Goal: Use online tool/utility: Use online tool/utility

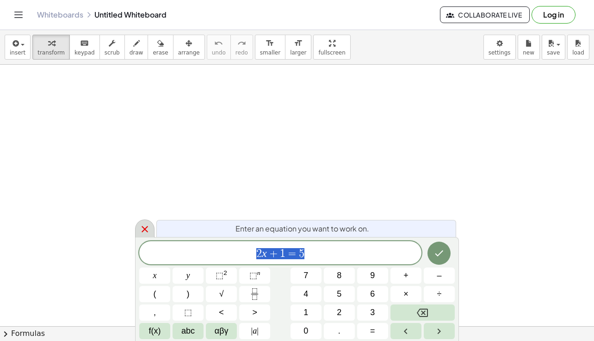
click at [143, 230] on icon at bounding box center [144, 229] width 11 height 11
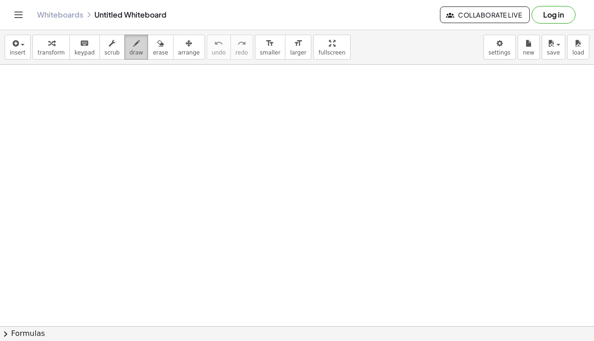
click at [133, 47] on icon "button" at bounding box center [136, 43] width 6 height 11
drag, startPoint x: 137, startPoint y: 93, endPoint x: 150, endPoint y: 109, distance: 20.1
drag, startPoint x: 161, startPoint y: 99, endPoint x: 220, endPoint y: 78, distance: 62.9
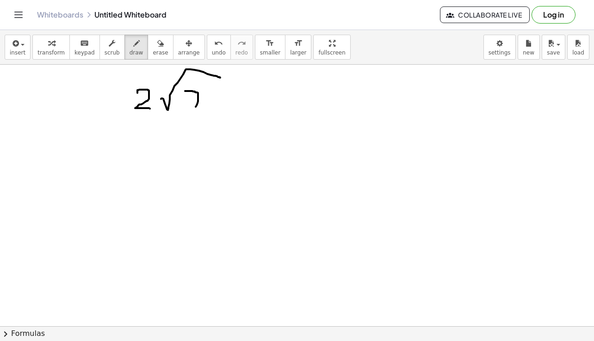
drag, startPoint x: 185, startPoint y: 91, endPoint x: 194, endPoint y: 110, distance: 20.7
drag, startPoint x: 186, startPoint y: 104, endPoint x: 203, endPoint y: 104, distance: 16.2
drag, startPoint x: 211, startPoint y: 98, endPoint x: 221, endPoint y: 111, distance: 15.7
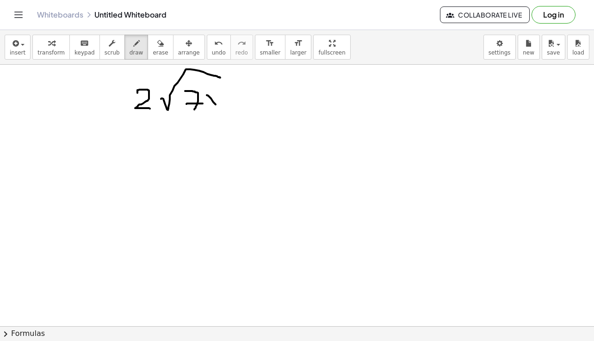
drag, startPoint x: 220, startPoint y: 96, endPoint x: 205, endPoint y: 111, distance: 20.6
drag, startPoint x: 260, startPoint y: 86, endPoint x: 266, endPoint y: 110, distance: 23.9
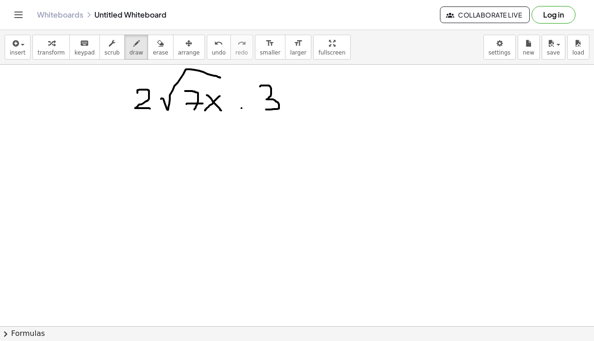
drag, startPoint x: 281, startPoint y: 97, endPoint x: 352, endPoint y: 78, distance: 73.8
drag, startPoint x: 304, startPoint y: 88, endPoint x: 307, endPoint y: 103, distance: 15.5
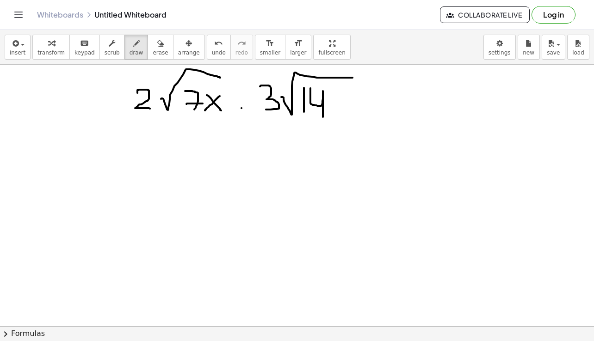
drag, startPoint x: 310, startPoint y: 88, endPoint x: 323, endPoint y: 117, distance: 31.7
drag, startPoint x: 337, startPoint y: 100, endPoint x: 348, endPoint y: 115, distance: 18.2
drag, startPoint x: 346, startPoint y: 97, endPoint x: 334, endPoint y: 113, distance: 20.2
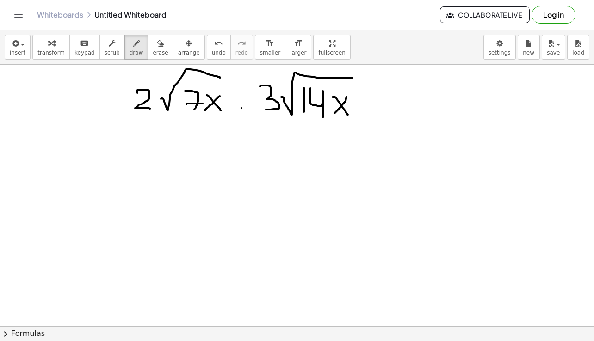
drag, startPoint x: 348, startPoint y: 86, endPoint x: 358, endPoint y: 97, distance: 14.7
drag, startPoint x: 146, startPoint y: 151, endPoint x: 162, endPoint y: 172, distance: 26.1
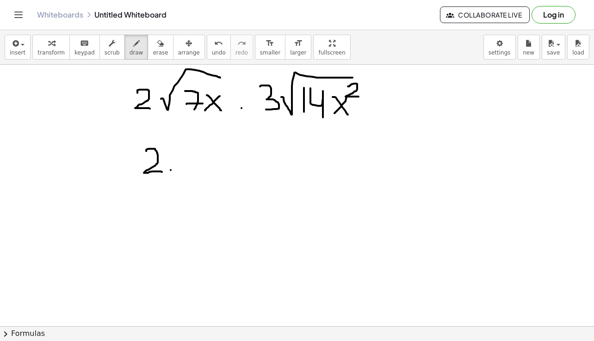
drag, startPoint x: 178, startPoint y: 154, endPoint x: 188, endPoint y: 172, distance: 20.3
drag, startPoint x: 227, startPoint y: 171, endPoint x: 273, endPoint y: 146, distance: 52.8
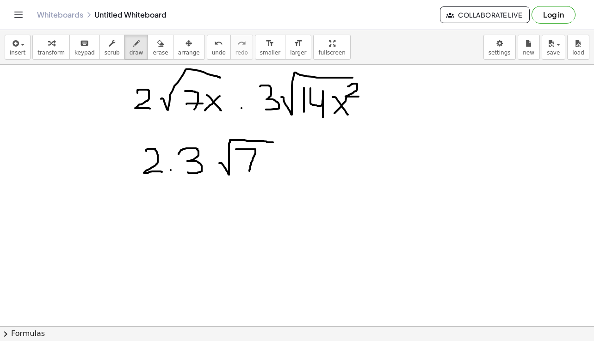
drag, startPoint x: 236, startPoint y: 149, endPoint x: 247, endPoint y: 172, distance: 25.4
drag, startPoint x: 244, startPoint y: 160, endPoint x: 253, endPoint y: 161, distance: 8.8
drag, startPoint x: 262, startPoint y: 157, endPoint x: 272, endPoint y: 171, distance: 17.5
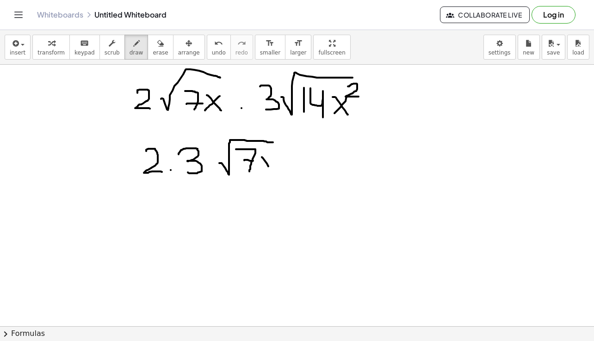
drag, startPoint x: 272, startPoint y: 160, endPoint x: 263, endPoint y: 172, distance: 15.2
drag, startPoint x: 295, startPoint y: 161, endPoint x: 375, endPoint y: 148, distance: 82.0
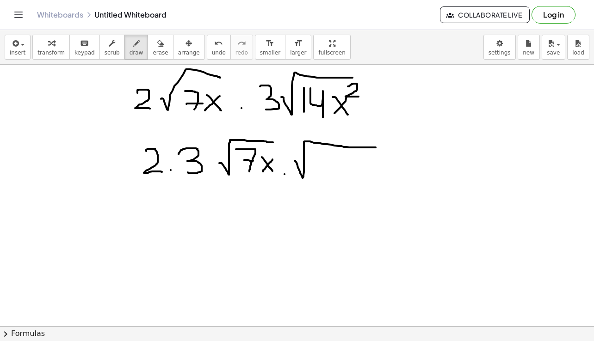
drag, startPoint x: 313, startPoint y: 156, endPoint x: 330, endPoint y: 176, distance: 25.9
drag, startPoint x: 345, startPoint y: 154, endPoint x: 352, endPoint y: 177, distance: 24.7
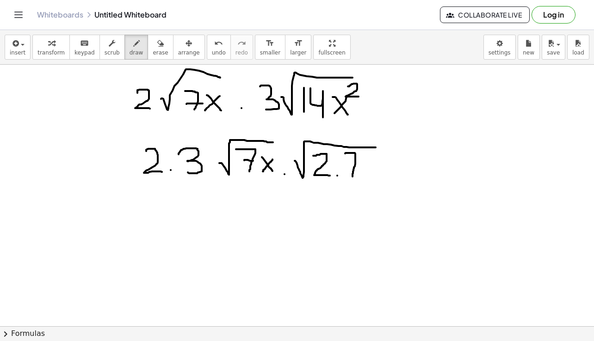
drag, startPoint x: 328, startPoint y: 164, endPoint x: 339, endPoint y: 177, distance: 16.7
drag, startPoint x: 339, startPoint y: 165, endPoint x: 333, endPoint y: 176, distance: 12.8
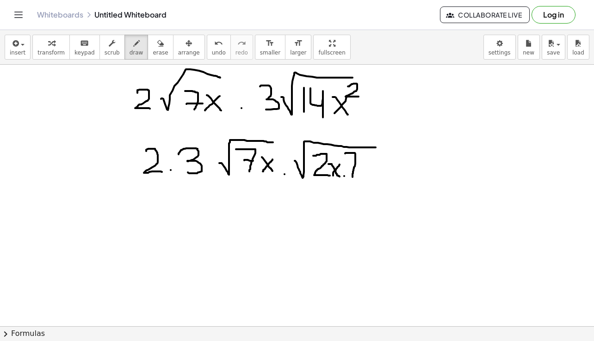
drag, startPoint x: 349, startPoint y: 166, endPoint x: 357, endPoint y: 166, distance: 8.3
drag, startPoint x: 364, startPoint y: 163, endPoint x: 375, endPoint y: 175, distance: 17.0
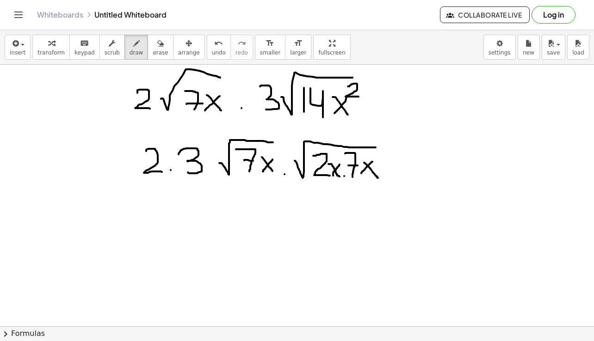
drag, startPoint x: 372, startPoint y: 162, endPoint x: 361, endPoint y: 173, distance: 16.0
drag, startPoint x: 185, startPoint y: 191, endPoint x: 173, endPoint y: 203, distance: 16.3
drag, startPoint x: 215, startPoint y: 212, endPoint x: 273, endPoint y: 186, distance: 63.8
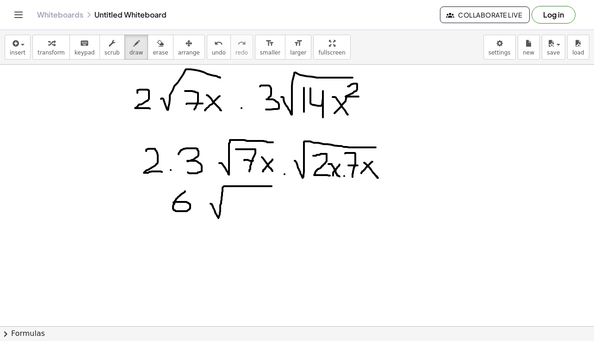
drag, startPoint x: 234, startPoint y: 194, endPoint x: 243, endPoint y: 212, distance: 20.9
drag, startPoint x: 240, startPoint y: 203, endPoint x: 252, endPoint y: 203, distance: 11.6
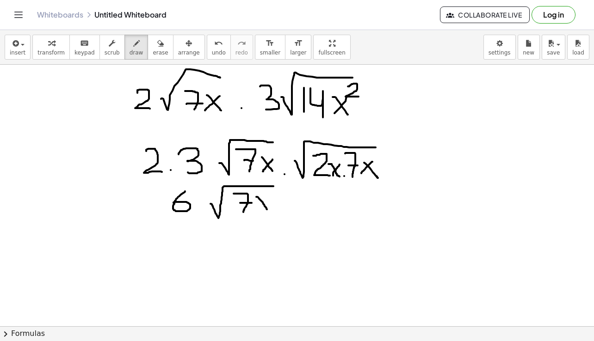
drag, startPoint x: 256, startPoint y: 197, endPoint x: 269, endPoint y: 211, distance: 18.7
drag, startPoint x: 270, startPoint y: 198, endPoint x: 257, endPoint y: 208, distance: 16.8
drag, startPoint x: 279, startPoint y: 204, endPoint x: 327, endPoint y: 190, distance: 49.9
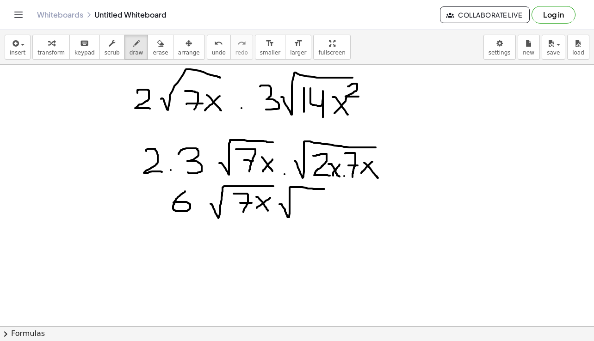
drag, startPoint x: 298, startPoint y: 199, endPoint x: 310, endPoint y: 213, distance: 18.7
drag, startPoint x: 316, startPoint y: 203, endPoint x: 324, endPoint y: 215, distance: 15.0
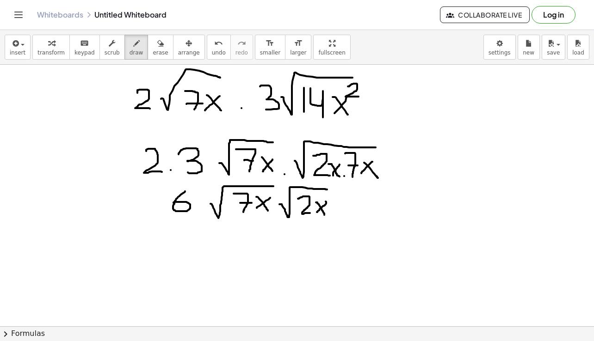
drag, startPoint x: 326, startPoint y: 202, endPoint x: 317, endPoint y: 212, distance: 13.8
drag, startPoint x: 337, startPoint y: 205, endPoint x: 390, endPoint y: 195, distance: 54.1
drag, startPoint x: 353, startPoint y: 197, endPoint x: 357, endPoint y: 218, distance: 21.1
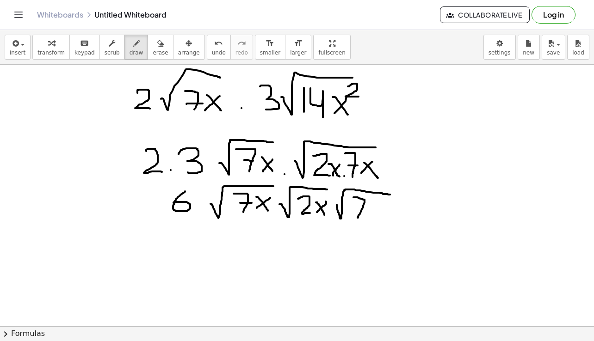
drag, startPoint x: 352, startPoint y: 209, endPoint x: 367, endPoint y: 209, distance: 14.8
drag, startPoint x: 371, startPoint y: 207, endPoint x: 383, endPoint y: 219, distance: 17.3
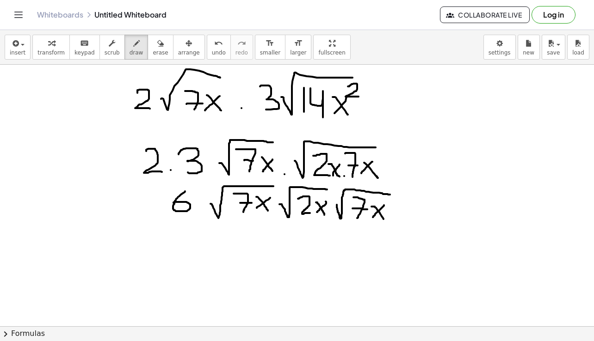
drag, startPoint x: 384, startPoint y: 205, endPoint x: 373, endPoint y: 217, distance: 16.4
drag, startPoint x: 425, startPoint y: 108, endPoint x: 431, endPoint y: 109, distance: 5.7
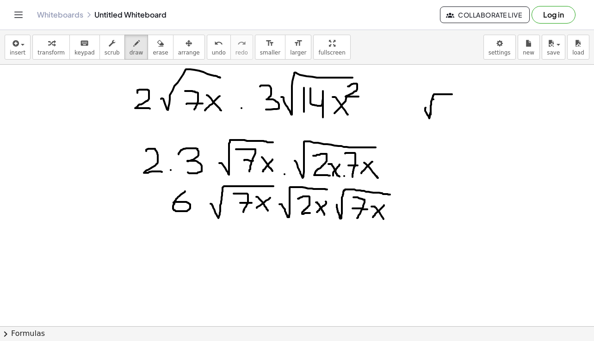
drag, startPoint x: 430, startPoint y: 115, endPoint x: 461, endPoint y: 94, distance: 37.1
drag, startPoint x: 442, startPoint y: 102, endPoint x: 445, endPoint y: 114, distance: 12.0
drag, startPoint x: 452, startPoint y: 103, endPoint x: 451, endPoint y: 114, distance: 11.1
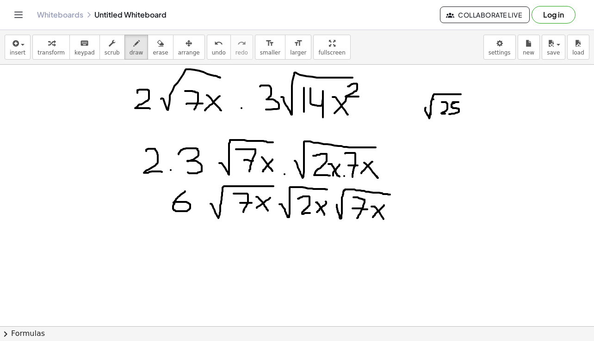
drag, startPoint x: 468, startPoint y: 107, endPoint x: 510, endPoint y: 92, distance: 44.2
drag, startPoint x: 491, startPoint y: 101, endPoint x: 486, endPoint y: 111, distance: 11.4
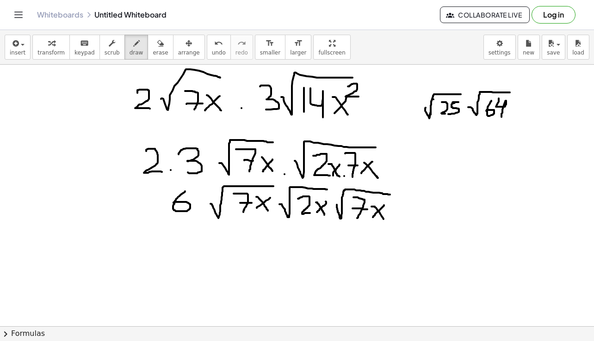
drag, startPoint x: 498, startPoint y: 103, endPoint x: 501, endPoint y: 117, distance: 14.4
drag, startPoint x: 449, startPoint y: 123, endPoint x: 449, endPoint y: 133, distance: 9.3
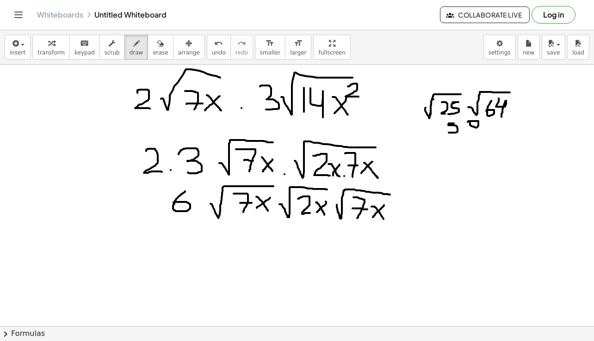
drag, startPoint x: 456, startPoint y: 140, endPoint x: 468, endPoint y: 145, distance: 12.6
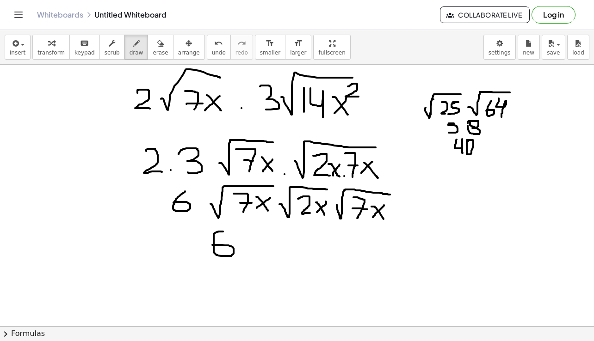
drag, startPoint x: 223, startPoint y: 232, endPoint x: 212, endPoint y: 245, distance: 17.1
drag, startPoint x: 252, startPoint y: 234, endPoint x: 266, endPoint y: 252, distance: 22.7
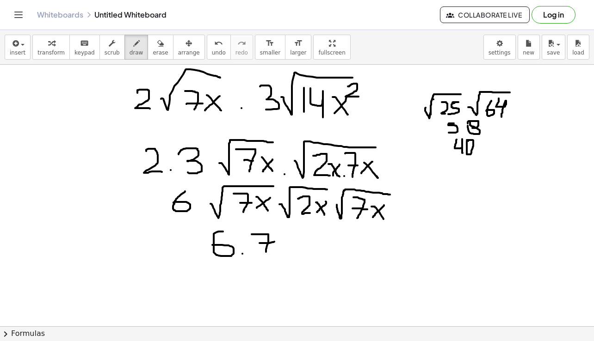
drag, startPoint x: 259, startPoint y: 243, endPoint x: 274, endPoint y: 242, distance: 14.9
drag, startPoint x: 281, startPoint y: 240, endPoint x: 294, endPoint y: 254, distance: 19.0
drag, startPoint x: 294, startPoint y: 243, endPoint x: 283, endPoint y: 252, distance: 13.4
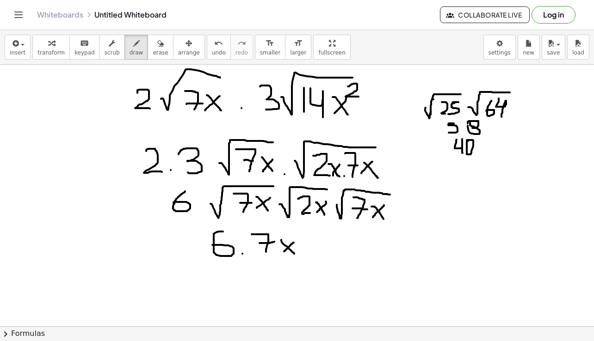
drag, startPoint x: 305, startPoint y: 245, endPoint x: 350, endPoint y: 227, distance: 48.8
drag, startPoint x: 326, startPoint y: 233, endPoint x: 338, endPoint y: 249, distance: 20.5
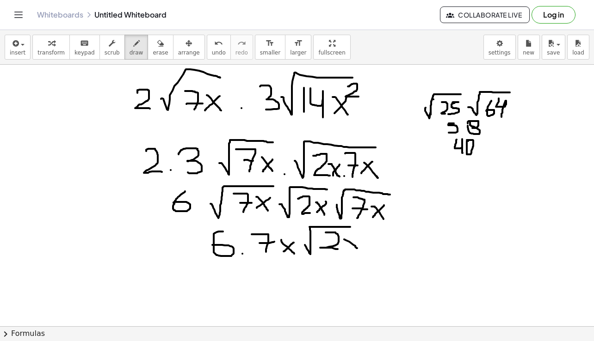
drag, startPoint x: 344, startPoint y: 240, endPoint x: 356, endPoint y: 242, distance: 12.2
drag, startPoint x: 357, startPoint y: 237, endPoint x: 348, endPoint y: 247, distance: 13.7
click at [153, 52] on span "erase" at bounding box center [160, 52] width 15 height 6
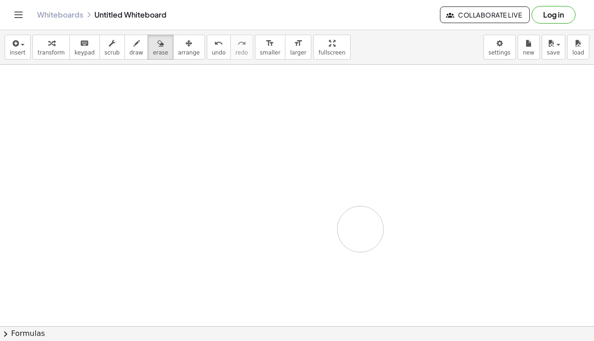
drag, startPoint x: 142, startPoint y: 81, endPoint x: 360, endPoint y: 229, distance: 263.3
click at [129, 58] on button "draw" at bounding box center [136, 47] width 24 height 25
drag, startPoint x: 118, startPoint y: 109, endPoint x: 151, endPoint y: 100, distance: 34.1
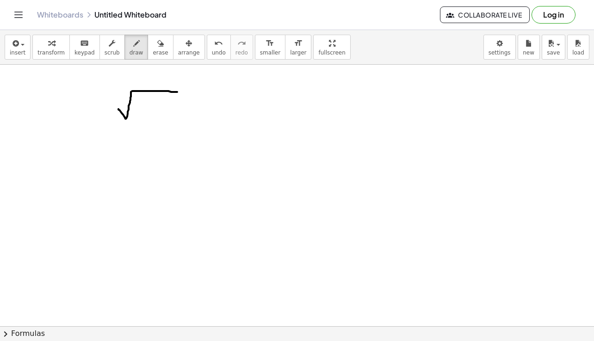
drag, startPoint x: 143, startPoint y: 100, endPoint x: 163, endPoint y: 116, distance: 25.4
drag, startPoint x: 196, startPoint y: 109, endPoint x: 251, endPoint y: 97, distance: 55.8
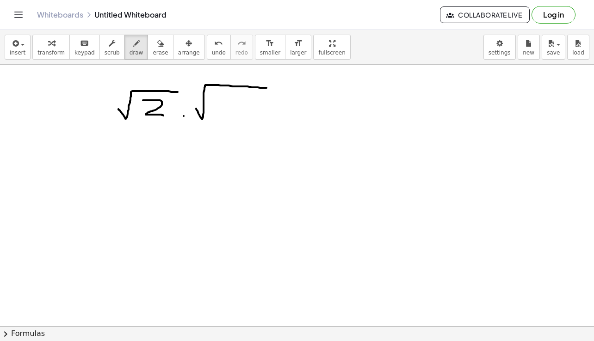
drag, startPoint x: 213, startPoint y: 99, endPoint x: 213, endPoint y: 115, distance: 15.7
drag, startPoint x: 251, startPoint y: 105, endPoint x: 268, endPoint y: 120, distance: 22.3
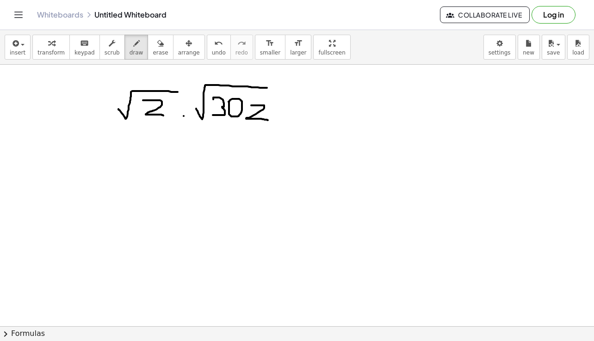
drag, startPoint x: 266, startPoint y: 103, endPoint x: 280, endPoint y: 111, distance: 16.2
drag, startPoint x: 306, startPoint y: 105, endPoint x: 378, endPoint y: 84, distance: 75.6
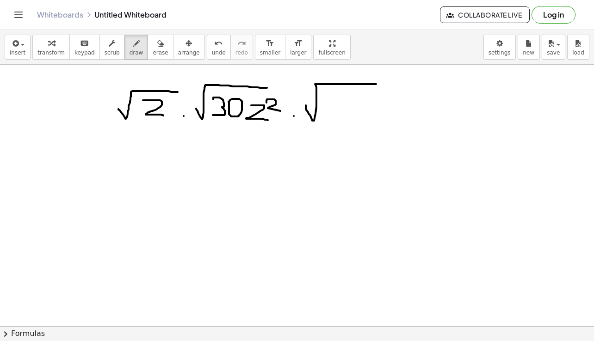
drag, startPoint x: 335, startPoint y: 94, endPoint x: 338, endPoint y: 107, distance: 13.5
drag, startPoint x: 349, startPoint y: 96, endPoint x: 358, endPoint y: 95, distance: 9.3
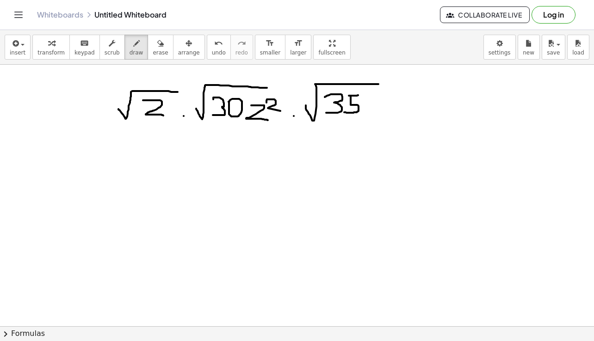
drag, startPoint x: 351, startPoint y: 96, endPoint x: 344, endPoint y: 112, distance: 17.4
drag, startPoint x: 367, startPoint y: 103, endPoint x: 373, endPoint y: 113, distance: 11.8
drag, startPoint x: 376, startPoint y: 99, endPoint x: 377, endPoint y: 108, distance: 9.3
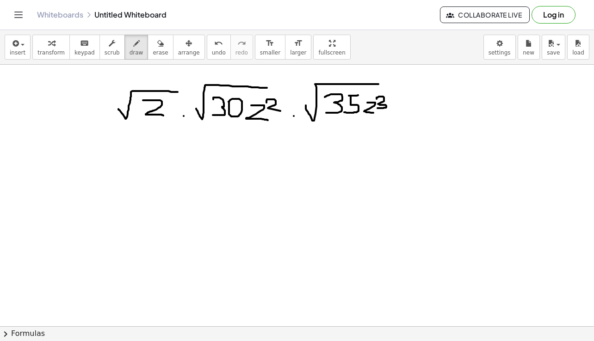
drag, startPoint x: 117, startPoint y: 151, endPoint x: 159, endPoint y: 140, distance: 43.5
drag, startPoint x: 139, startPoint y: 146, endPoint x: 148, endPoint y: 158, distance: 15.5
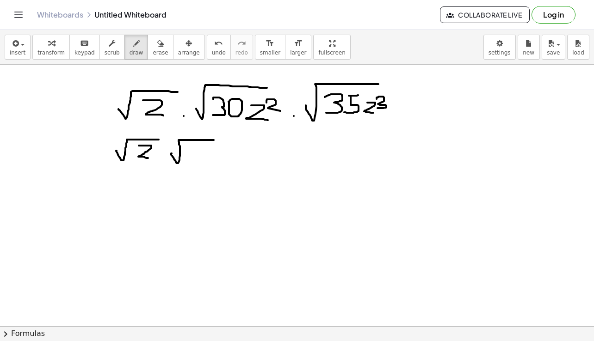
drag, startPoint x: 172, startPoint y: 154, endPoint x: 214, endPoint y: 140, distance: 44.2
drag, startPoint x: 190, startPoint y: 148, endPoint x: 187, endPoint y: 159, distance: 11.4
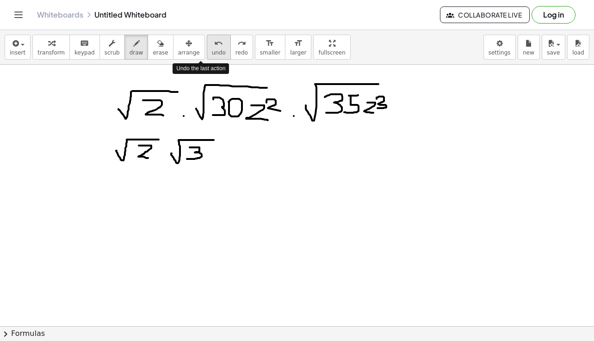
click at [207, 57] on button "undo undo" at bounding box center [219, 47] width 24 height 25
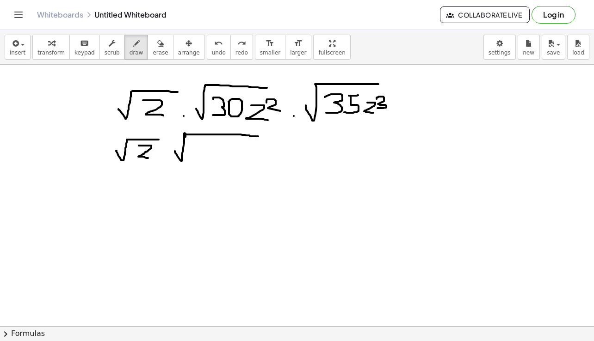
drag, startPoint x: 175, startPoint y: 151, endPoint x: 258, endPoint y: 136, distance: 84.5
click at [212, 53] on span "undo" at bounding box center [219, 52] width 14 height 6
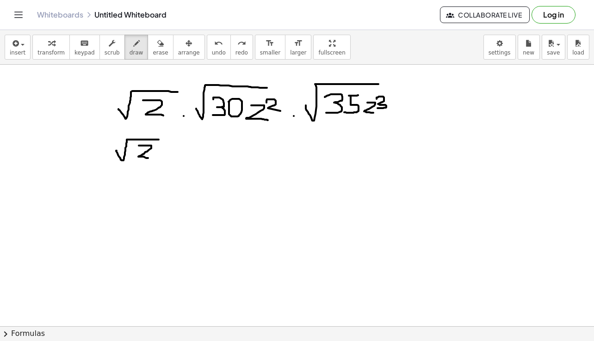
drag, startPoint x: 222, startPoint y: 107, endPoint x: 217, endPoint y: 107, distance: 5.1
drag, startPoint x: 172, startPoint y: 154, endPoint x: 229, endPoint y: 137, distance: 59.7
drag, startPoint x: 190, startPoint y: 145, endPoint x: 189, endPoint y: 157, distance: 12.0
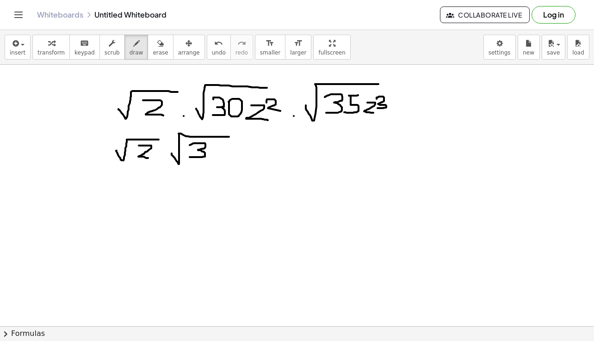
drag, startPoint x: 235, startPoint y: 152, endPoint x: 277, endPoint y: 140, distance: 43.4
drag, startPoint x: 253, startPoint y: 145, endPoint x: 264, endPoint y: 160, distance: 19.1
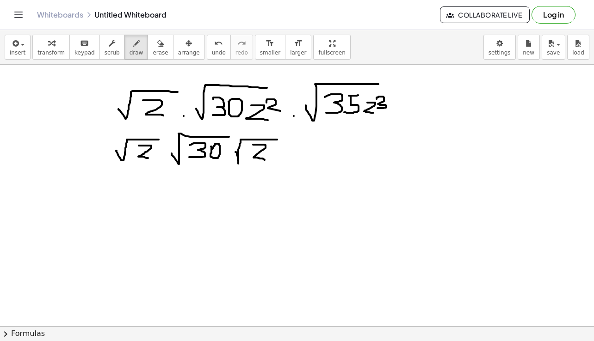
drag, startPoint x: 271, startPoint y: 147, endPoint x: 278, endPoint y: 154, distance: 10.1
drag, startPoint x: 295, startPoint y: 155, endPoint x: 304, endPoint y: 142, distance: 15.3
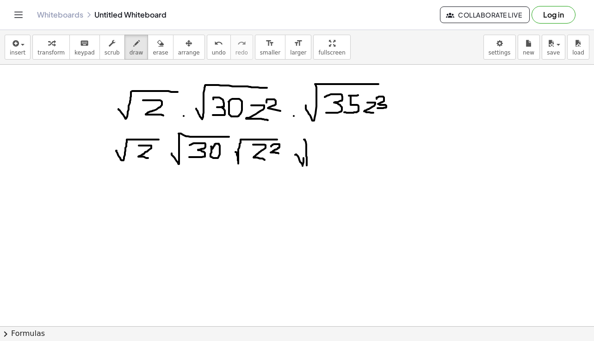
drag, startPoint x: 304, startPoint y: 140, endPoint x: 306, endPoint y: 166, distance: 26.9
click at [212, 50] on span "undo" at bounding box center [219, 52] width 14 height 6
click at [208, 47] on button "undo undo" at bounding box center [219, 47] width 24 height 25
drag, startPoint x: 289, startPoint y: 156, endPoint x: 368, endPoint y: 146, distance: 79.3
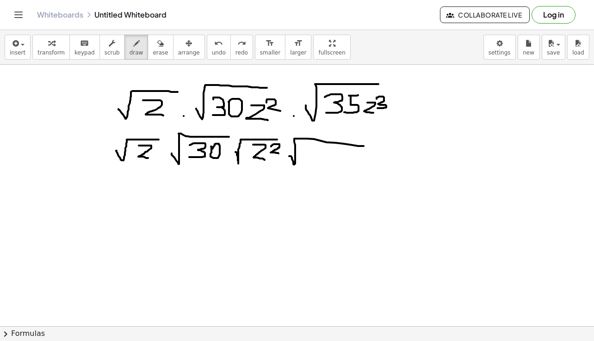
click at [212, 51] on span "undo" at bounding box center [219, 52] width 14 height 6
drag, startPoint x: 290, startPoint y: 155, endPoint x: 344, endPoint y: 142, distance: 54.6
drag, startPoint x: 310, startPoint y: 148, endPoint x: 308, endPoint y: 166, distance: 18.2
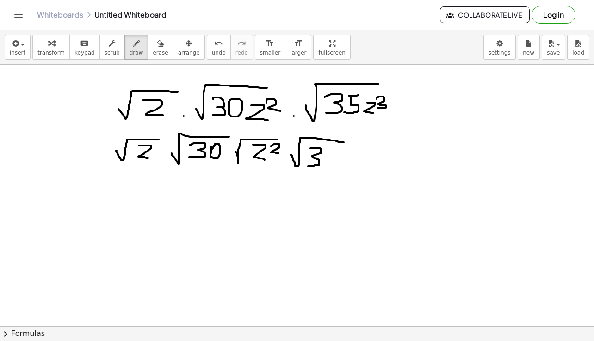
drag, startPoint x: 328, startPoint y: 148, endPoint x: 327, endPoint y: 165, distance: 16.2
drag, startPoint x: 350, startPoint y: 157, endPoint x: 381, endPoint y: 148, distance: 32.3
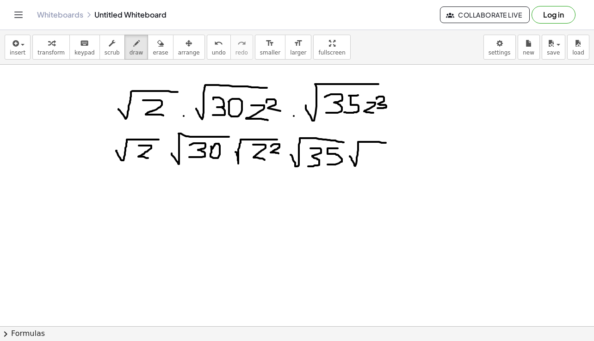
drag, startPoint x: 368, startPoint y: 149, endPoint x: 375, endPoint y: 164, distance: 16.3
drag, startPoint x: 385, startPoint y: 148, endPoint x: 384, endPoint y: 157, distance: 8.8
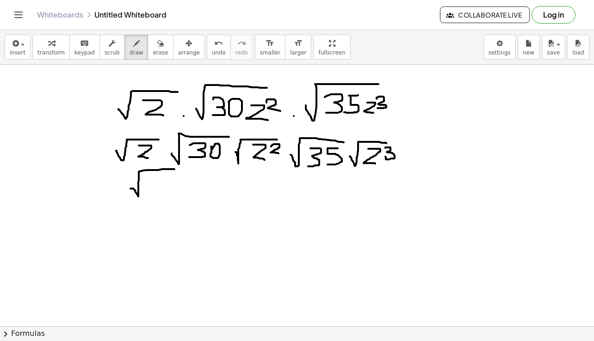
drag, startPoint x: 130, startPoint y: 189, endPoint x: 175, endPoint y: 169, distance: 48.9
drag, startPoint x: 151, startPoint y: 175, endPoint x: 163, endPoint y: 187, distance: 16.7
drag, startPoint x: 179, startPoint y: 182, endPoint x: 220, endPoint y: 168, distance: 43.0
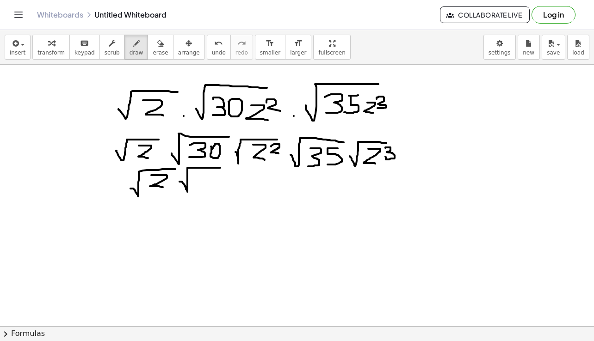
drag, startPoint x: 198, startPoint y: 177, endPoint x: 198, endPoint y: 188, distance: 11.6
drag, startPoint x: 246, startPoint y: 176, endPoint x: 263, endPoint y: 190, distance: 21.0
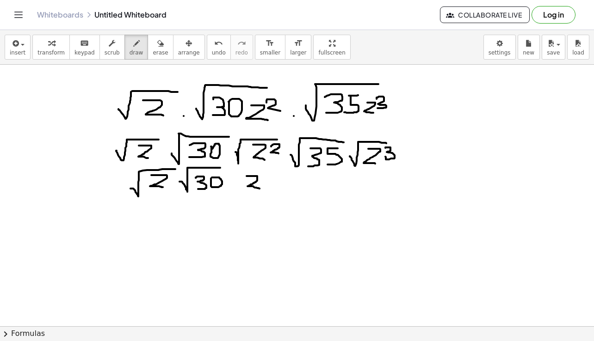
drag, startPoint x: 290, startPoint y: 186, endPoint x: 333, endPoint y: 176, distance: 44.5
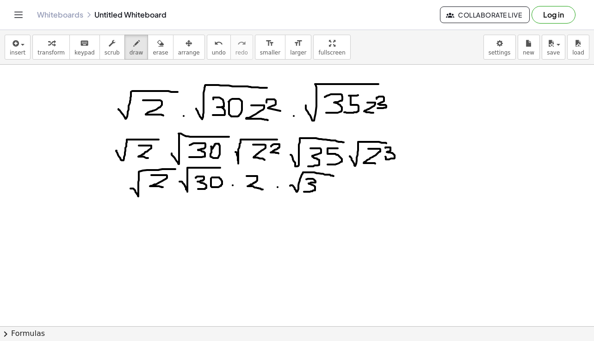
drag, startPoint x: 306, startPoint y: 179, endPoint x: 303, endPoint y: 192, distance: 12.9
drag, startPoint x: 324, startPoint y: 179, endPoint x: 330, endPoint y: 178, distance: 5.6
drag, startPoint x: 319, startPoint y: 180, endPoint x: 319, endPoint y: 191, distance: 10.6
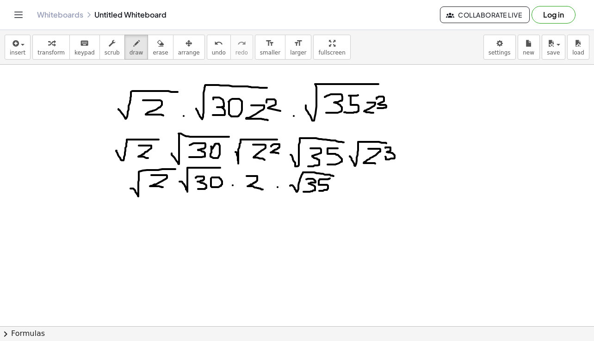
drag, startPoint x: 359, startPoint y: 180, endPoint x: 371, endPoint y: 193, distance: 18.0
drag, startPoint x: 376, startPoint y: 185, endPoint x: 406, endPoint y: 172, distance: 32.5
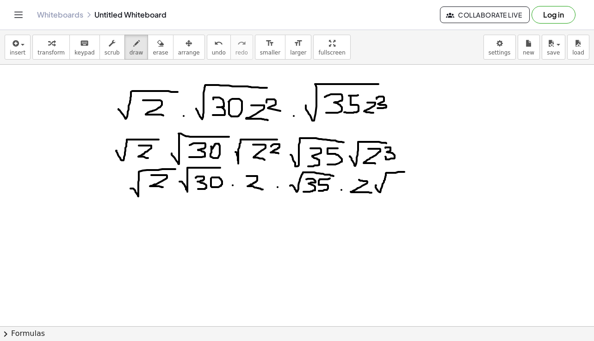
drag, startPoint x: 393, startPoint y: 177, endPoint x: 406, endPoint y: 189, distance: 18.0
drag, startPoint x: 172, startPoint y: 211, endPoint x: 180, endPoint y: 226, distance: 16.8
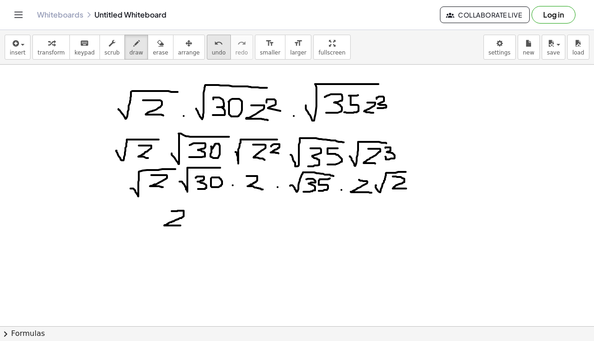
click at [212, 54] on span "undo" at bounding box center [219, 52] width 14 height 6
drag, startPoint x: 177, startPoint y: 216, endPoint x: 189, endPoint y: 227, distance: 16.1
drag, startPoint x: 193, startPoint y: 214, endPoint x: 205, endPoint y: 224, distance: 15.7
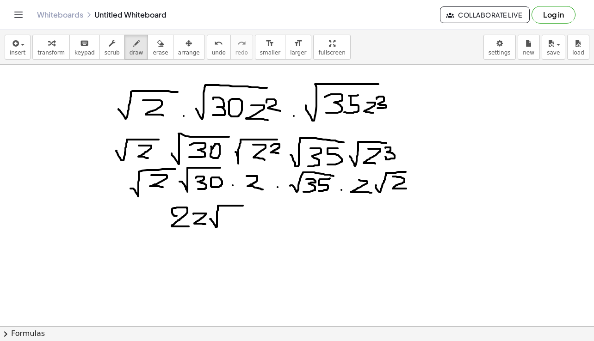
drag, startPoint x: 210, startPoint y: 219, endPoint x: 243, endPoint y: 206, distance: 35.5
drag, startPoint x: 228, startPoint y: 213, endPoint x: 243, endPoint y: 223, distance: 18.6
drag, startPoint x: 255, startPoint y: 218, endPoint x: 312, endPoint y: 210, distance: 57.5
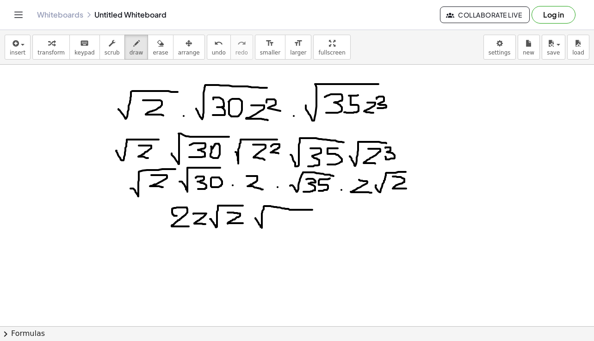
drag, startPoint x: 270, startPoint y: 213, endPoint x: 271, endPoint y: 228, distance: 14.9
drag, startPoint x: 290, startPoint y: 216, endPoint x: 289, endPoint y: 227, distance: 11.2
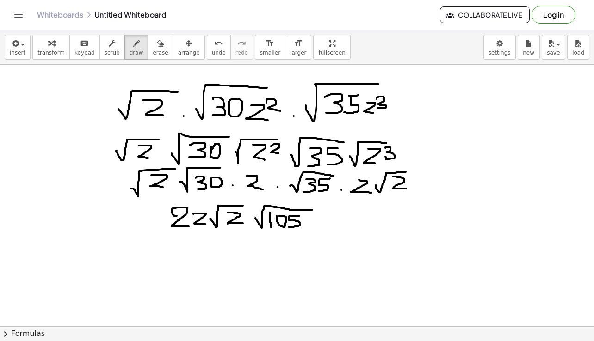
drag, startPoint x: 257, startPoint y: 246, endPoint x: 331, endPoint y: 236, distance: 75.1
drag, startPoint x: 276, startPoint y: 242, endPoint x: 293, endPoint y: 255, distance: 21.2
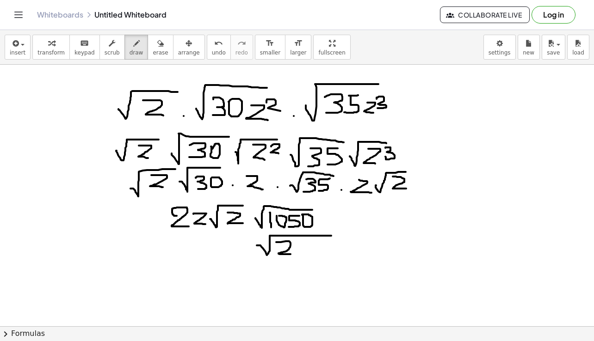
drag, startPoint x: 304, startPoint y: 243, endPoint x: 306, endPoint y: 254, distance: 11.6
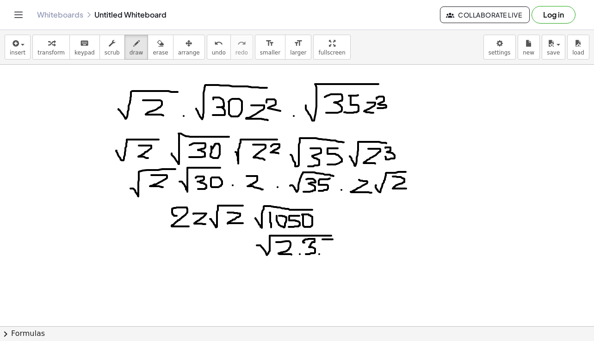
drag, startPoint x: 322, startPoint y: 240, endPoint x: 336, endPoint y: 240, distance: 13.4
drag, startPoint x: 324, startPoint y: 241, endPoint x: 328, endPoint y: 254, distance: 13.5
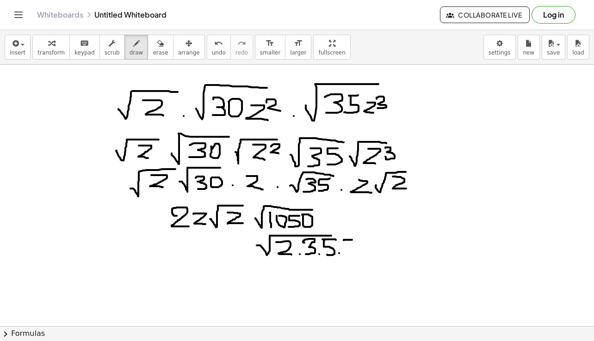
drag, startPoint x: 344, startPoint y: 240, endPoint x: 353, endPoint y: 240, distance: 9.7
drag, startPoint x: 344, startPoint y: 240, endPoint x: 347, endPoint y: 255, distance: 15.6
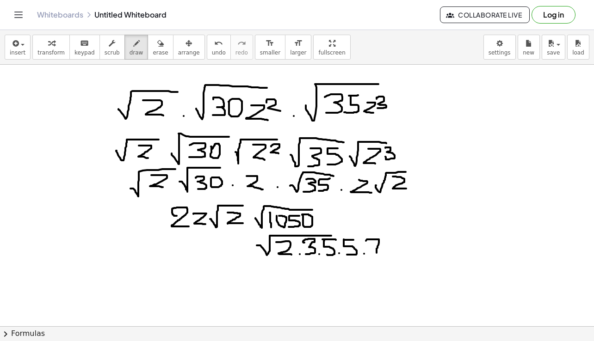
drag, startPoint x: 366, startPoint y: 241, endPoint x: 376, endPoint y: 253, distance: 16.1
drag, startPoint x: 333, startPoint y: 236, endPoint x: 380, endPoint y: 235, distance: 46.7
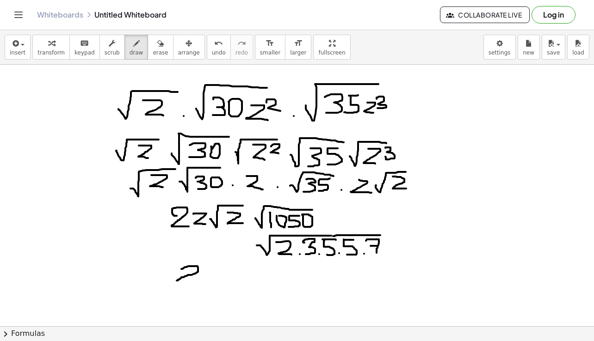
drag, startPoint x: 181, startPoint y: 269, endPoint x: 177, endPoint y: 281, distance: 12.5
click at [212, 55] on span "undo" at bounding box center [219, 52] width 14 height 6
drag, startPoint x: 197, startPoint y: 268, endPoint x: 201, endPoint y: 283, distance: 15.1
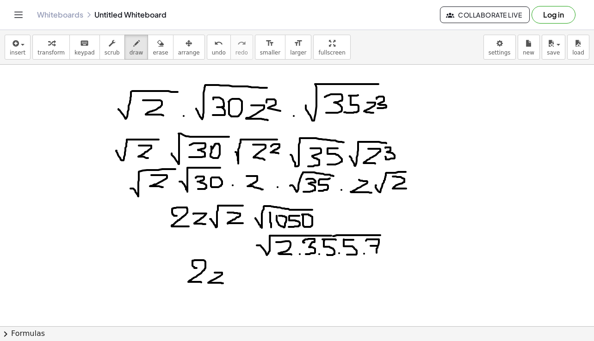
drag, startPoint x: 215, startPoint y: 273, endPoint x: 224, endPoint y: 283, distance: 14.1
drag, startPoint x: 228, startPoint y: 277, endPoint x: 264, endPoint y: 262, distance: 38.4
drag, startPoint x: 249, startPoint y: 267, endPoint x: 261, endPoint y: 279, distance: 16.7
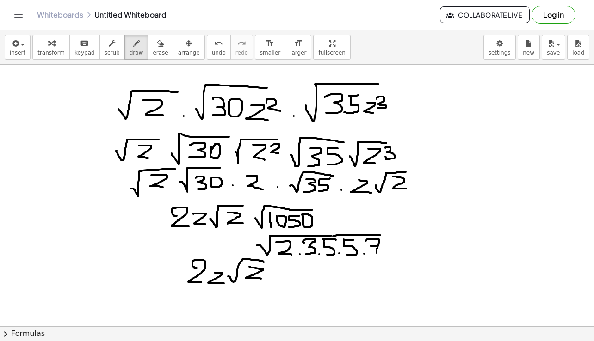
drag, startPoint x: 288, startPoint y: 267, endPoint x: 300, endPoint y: 266, distance: 12.1
drag, startPoint x: 288, startPoint y: 266, endPoint x: 287, endPoint y: 281, distance: 15.3
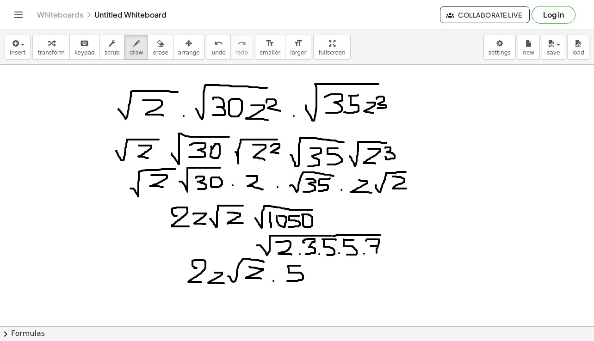
drag, startPoint x: 307, startPoint y: 274, endPoint x: 362, endPoint y: 266, distance: 55.5
drag, startPoint x: 325, startPoint y: 272, endPoint x: 333, endPoint y: 287, distance: 16.6
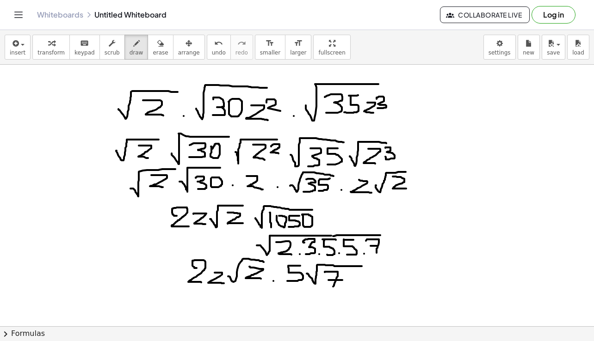
drag, startPoint x: 328, startPoint y: 280, endPoint x: 342, endPoint y: 280, distance: 13.9
drag, startPoint x: 227, startPoint y: 294, endPoint x: 233, endPoint y: 292, distance: 5.7
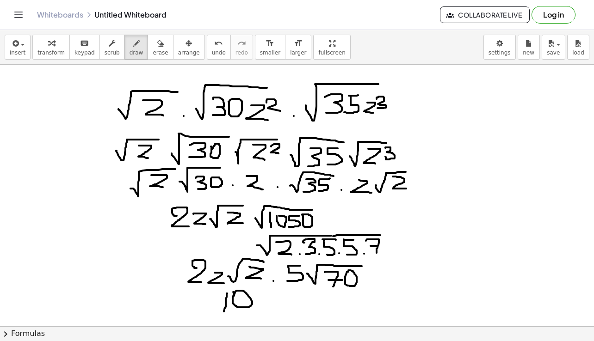
drag, startPoint x: 259, startPoint y: 298, endPoint x: 274, endPoint y: 307, distance: 16.6
drag, startPoint x: 283, startPoint y: 301, endPoint x: 340, endPoint y: 289, distance: 58.2
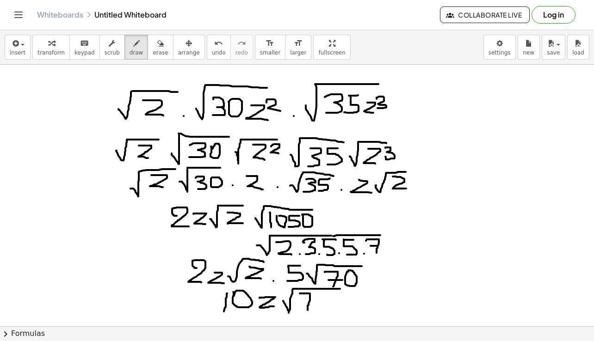
drag, startPoint x: 300, startPoint y: 294, endPoint x: 307, endPoint y: 310, distance: 18.4
drag, startPoint x: 300, startPoint y: 304, endPoint x: 311, endPoint y: 304, distance: 11.1
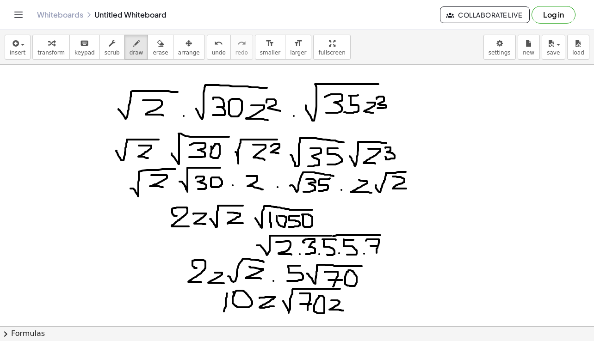
drag, startPoint x: 331, startPoint y: 301, endPoint x: 343, endPoint y: 311, distance: 15.7
click at [153, 53] on span "erase" at bounding box center [160, 52] width 15 height 6
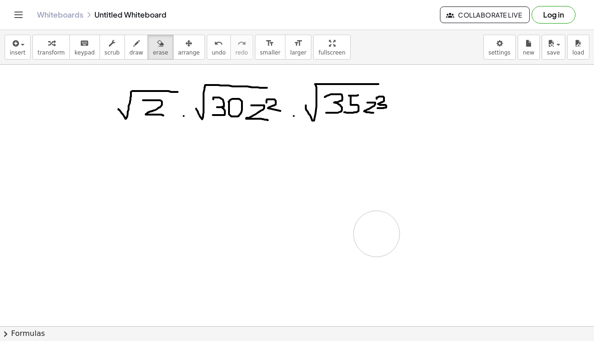
drag, startPoint x: 107, startPoint y: 145, endPoint x: 376, endPoint y: 234, distance: 284.0
click at [129, 51] on span "draw" at bounding box center [136, 52] width 14 height 6
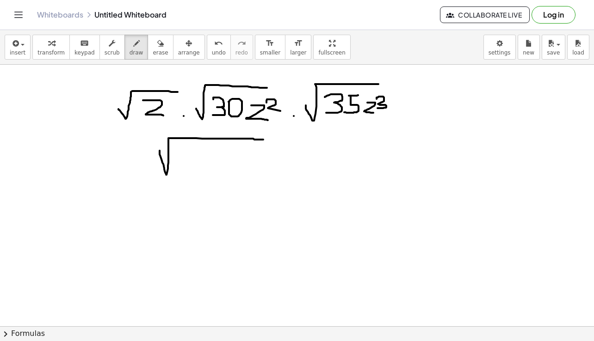
drag, startPoint x: 160, startPoint y: 151, endPoint x: 263, endPoint y: 140, distance: 104.2
drag, startPoint x: 183, startPoint y: 149, endPoint x: 182, endPoint y: 174, distance: 25.0
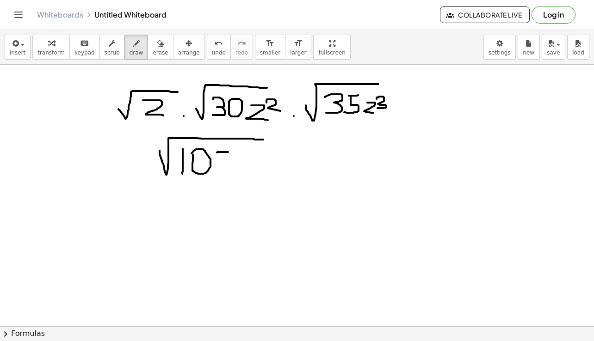
drag, startPoint x: 217, startPoint y: 152, endPoint x: 228, endPoint y: 152, distance: 10.6
drag, startPoint x: 218, startPoint y: 152, endPoint x: 218, endPoint y: 173, distance: 21.7
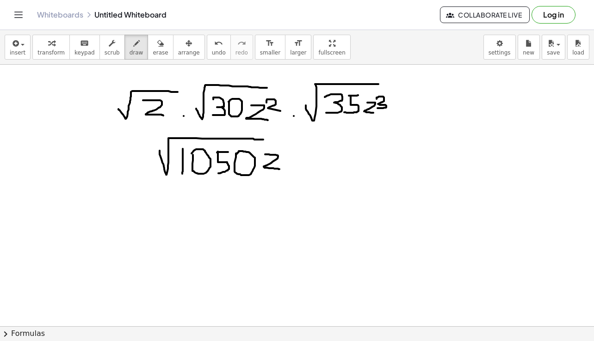
drag, startPoint x: 265, startPoint y: 154, endPoint x: 279, endPoint y: 169, distance: 20.6
drag, startPoint x: 263, startPoint y: 140, endPoint x: 291, endPoint y: 140, distance: 27.7
drag, startPoint x: 282, startPoint y: 147, endPoint x: 290, endPoint y: 150, distance: 8.3
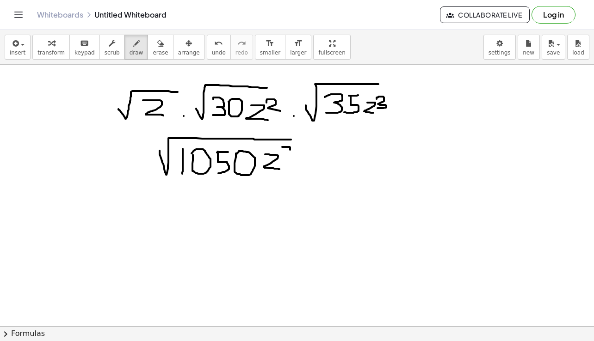
click at [212, 49] on span "undo" at bounding box center [219, 52] width 14 height 6
drag, startPoint x: 288, startPoint y: 145, endPoint x: 289, endPoint y: 155, distance: 9.8
click at [212, 49] on span "undo" at bounding box center [219, 52] width 14 height 6
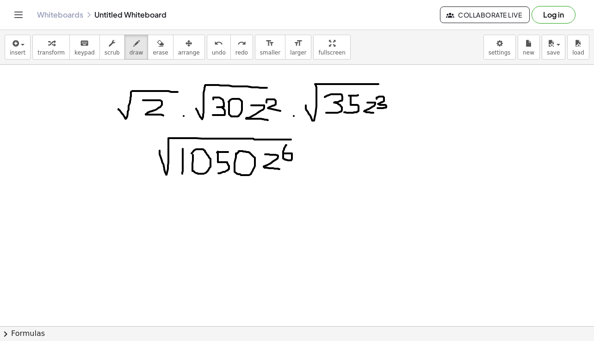
drag, startPoint x: 286, startPoint y: 145, endPoint x: 284, endPoint y: 154, distance: 8.5
